Goal: Transaction & Acquisition: Purchase product/service

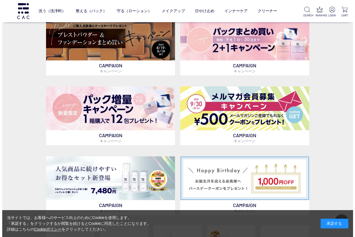
scroll to position [55, 0]
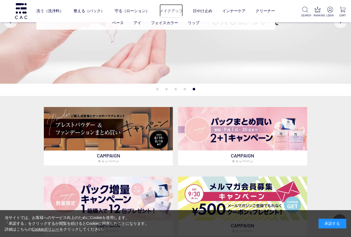
click at [175, 10] on link "メイクアップ" at bounding box center [171, 11] width 23 height 14
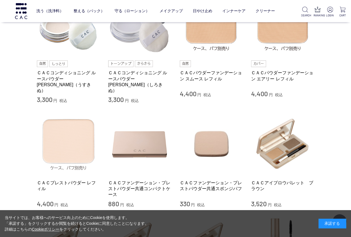
scroll to position [250, 0]
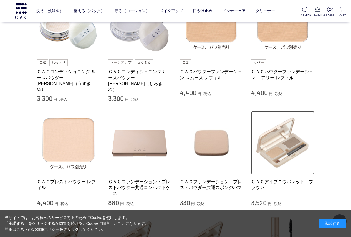
click at [293, 144] on img at bounding box center [282, 142] width 63 height 63
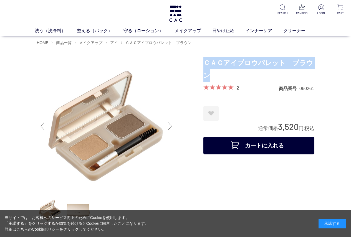
drag, startPoint x: 206, startPoint y: 62, endPoint x: 211, endPoint y: 71, distance: 10.1
click at [211, 71] on h1 "ＣＡＣアイブロウパレット　ブラウン" at bounding box center [258, 69] width 111 height 25
copy h1 "ＣＡＣアイブロウパレット　ブラウン"
